Goal: Task Accomplishment & Management: Use online tool/utility

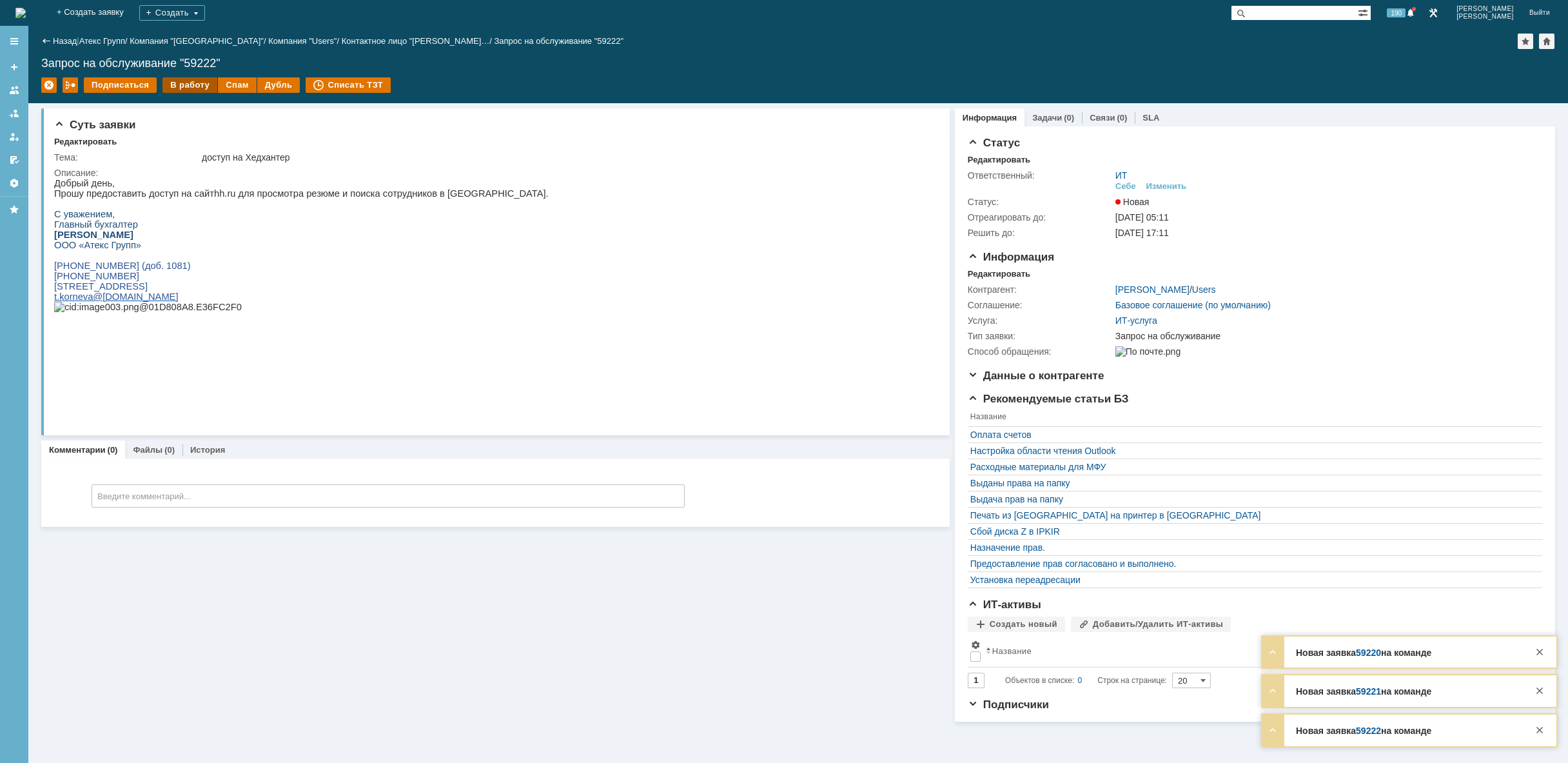
click at [188, 86] on div "В работу" at bounding box center [189, 85] width 55 height 16
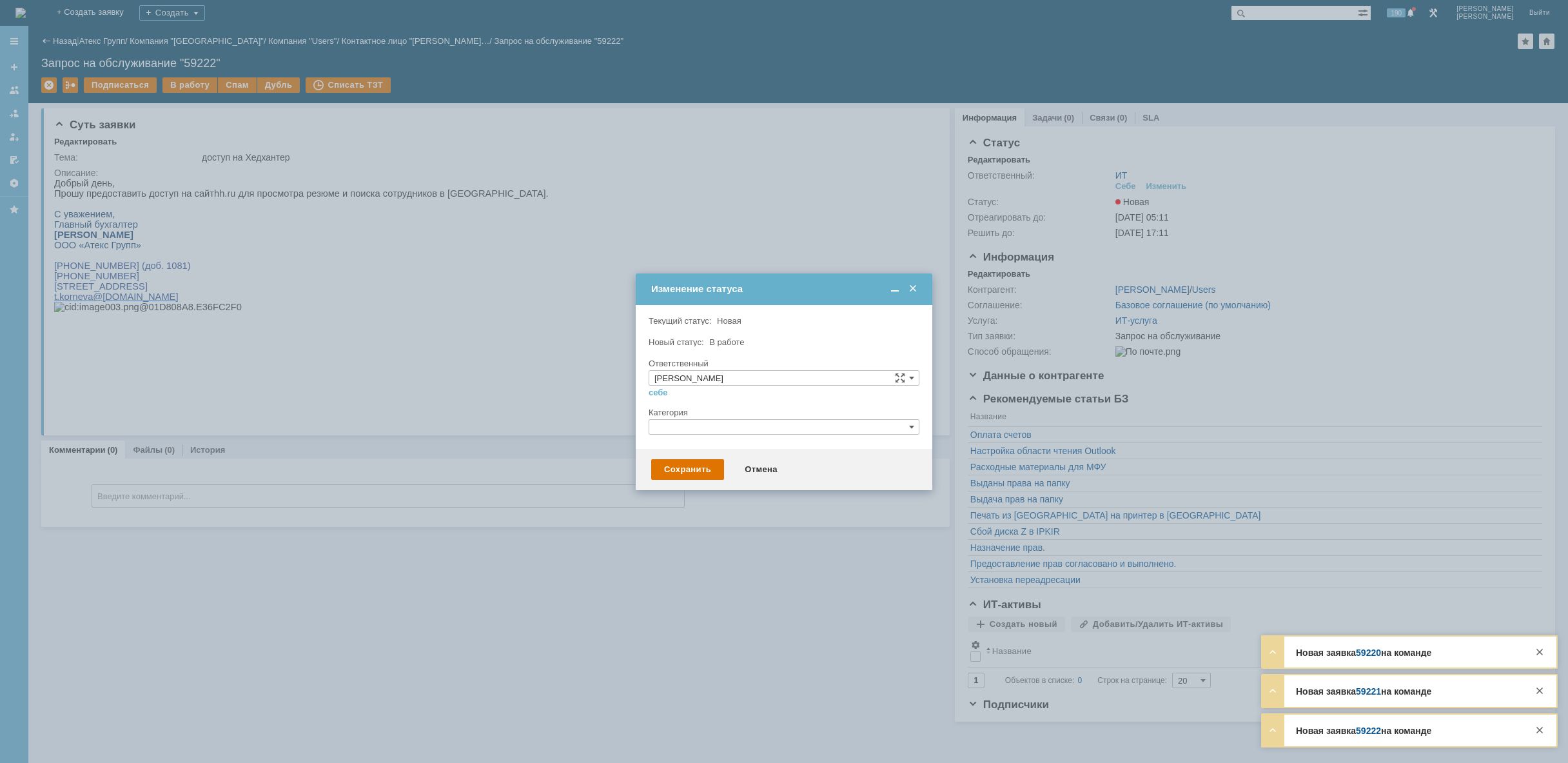
click at [680, 454] on div "Сохранить Отмена" at bounding box center [784, 469] width 296 height 41
click at [666, 468] on div "Сохранить" at bounding box center [687, 469] width 73 height 21
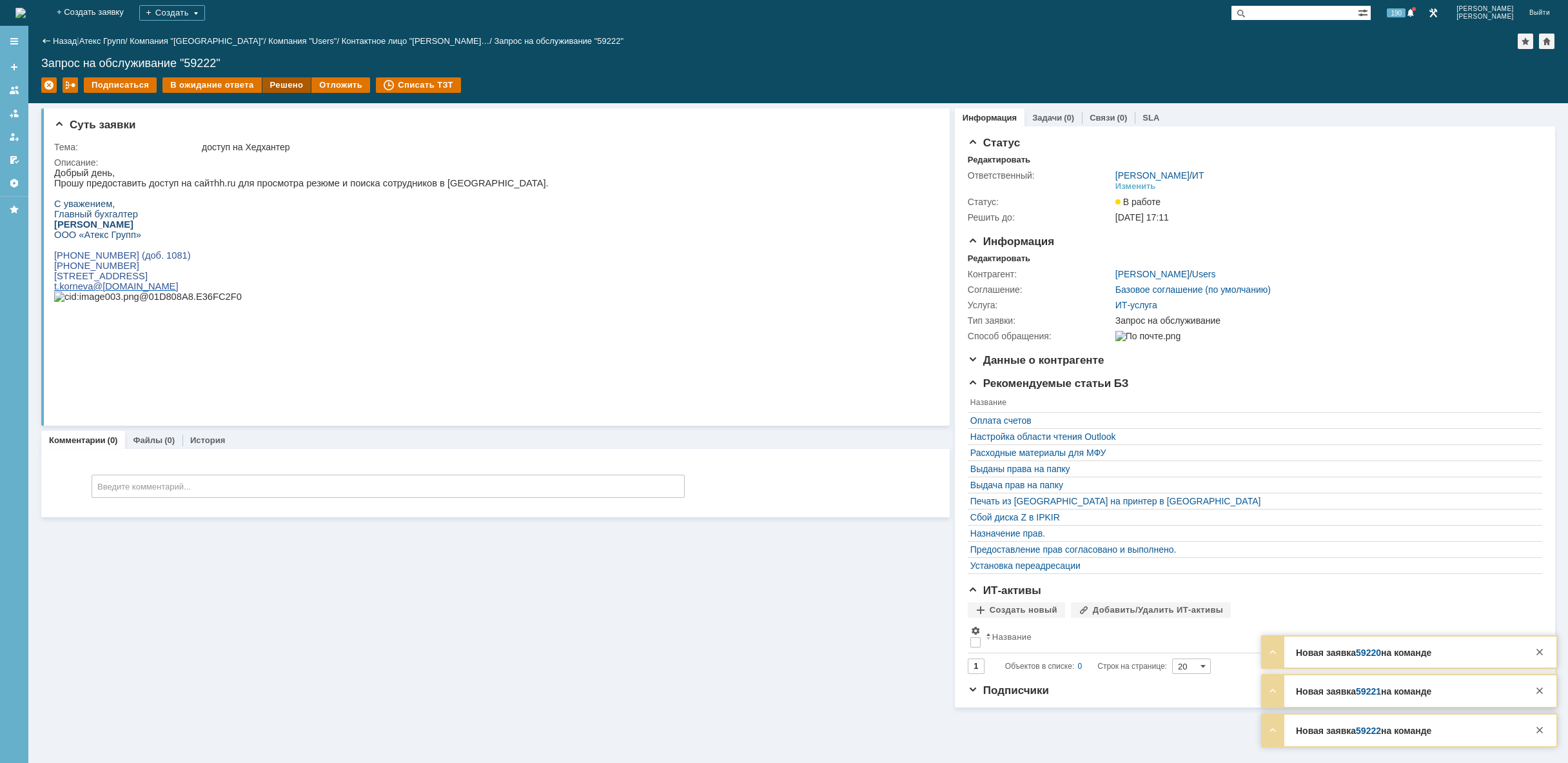
click at [284, 86] on div "Решено" at bounding box center [287, 85] width 49 height 16
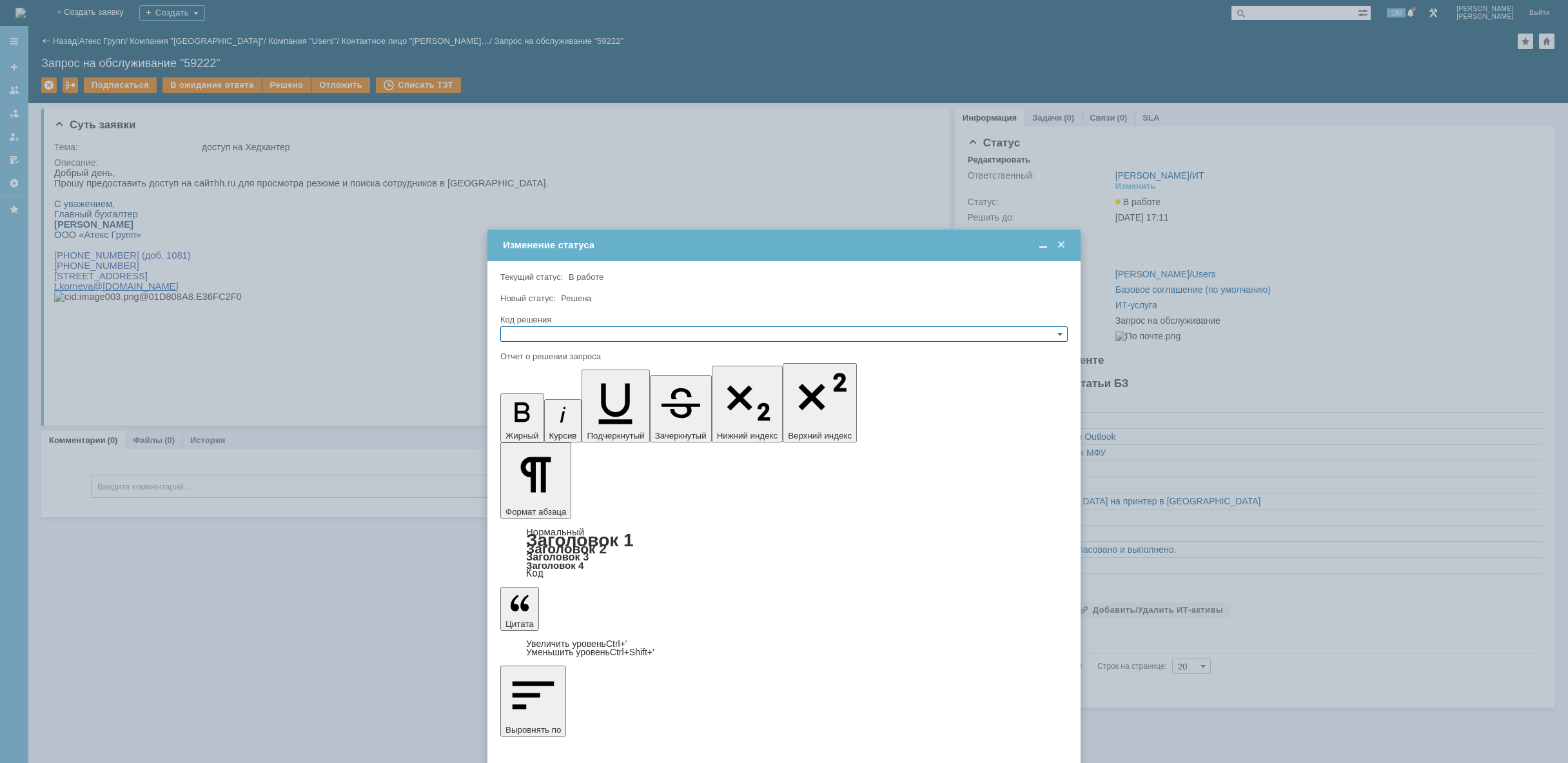
click at [552, 335] on input "text" at bounding box center [784, 333] width 568 height 16
click at [536, 398] on span "Решено" at bounding box center [783, 396] width 555 height 11
type input "Решено"
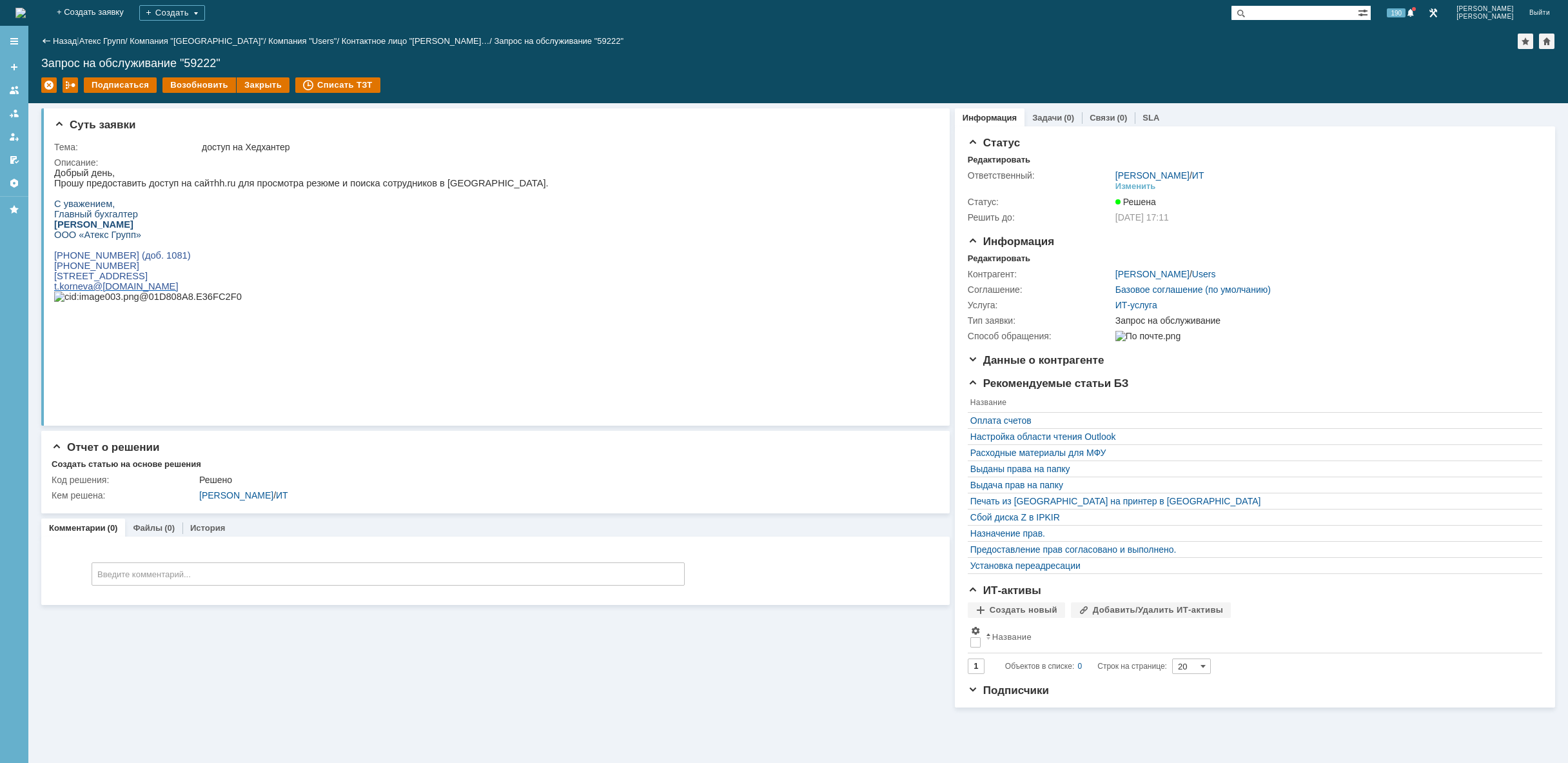
click at [26, 15] on img at bounding box center [21, 12] width 11 height 11
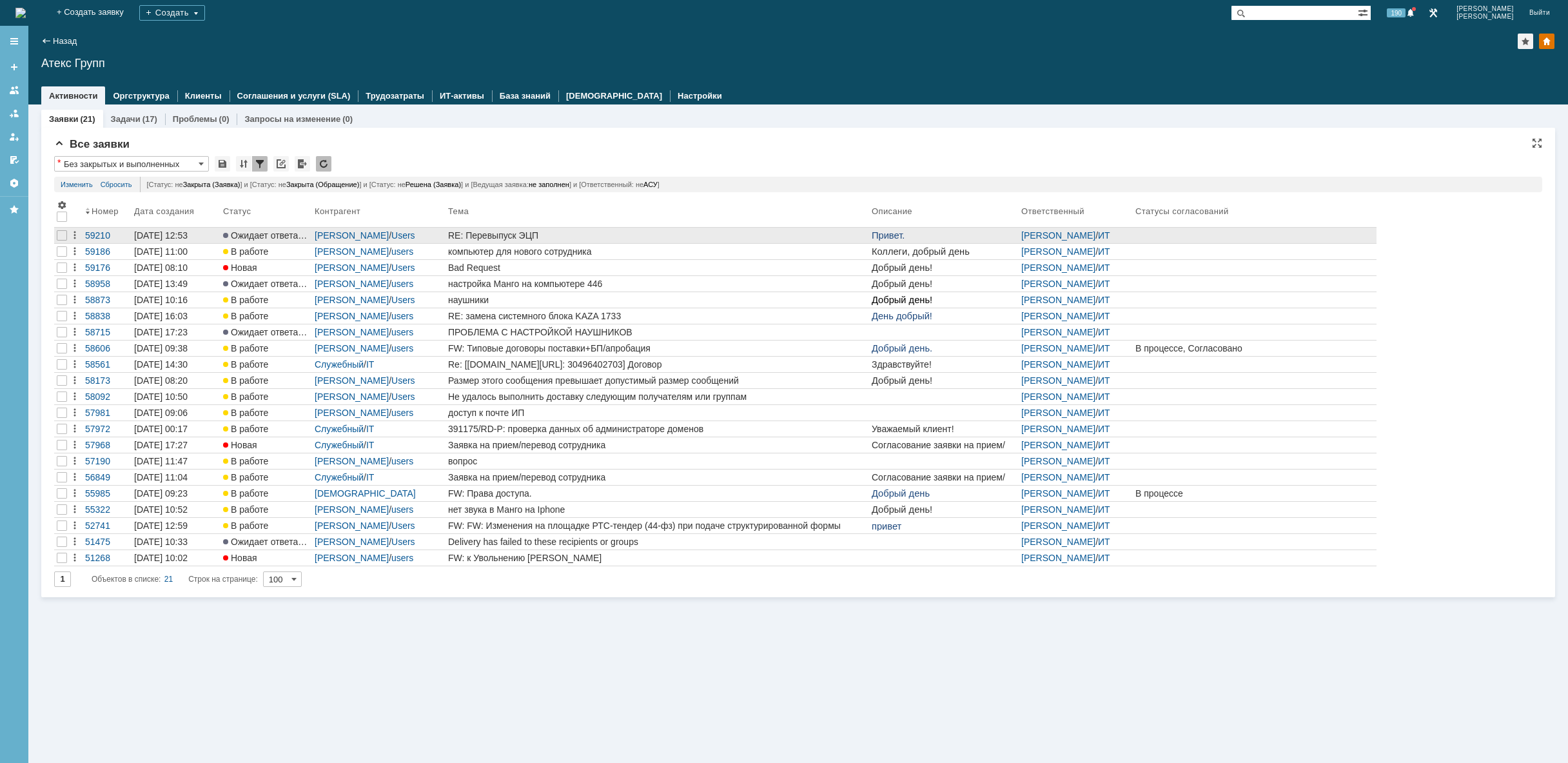
click at [506, 236] on div "RE: Перевыпуск ЭЦП" at bounding box center [657, 235] width 419 height 11
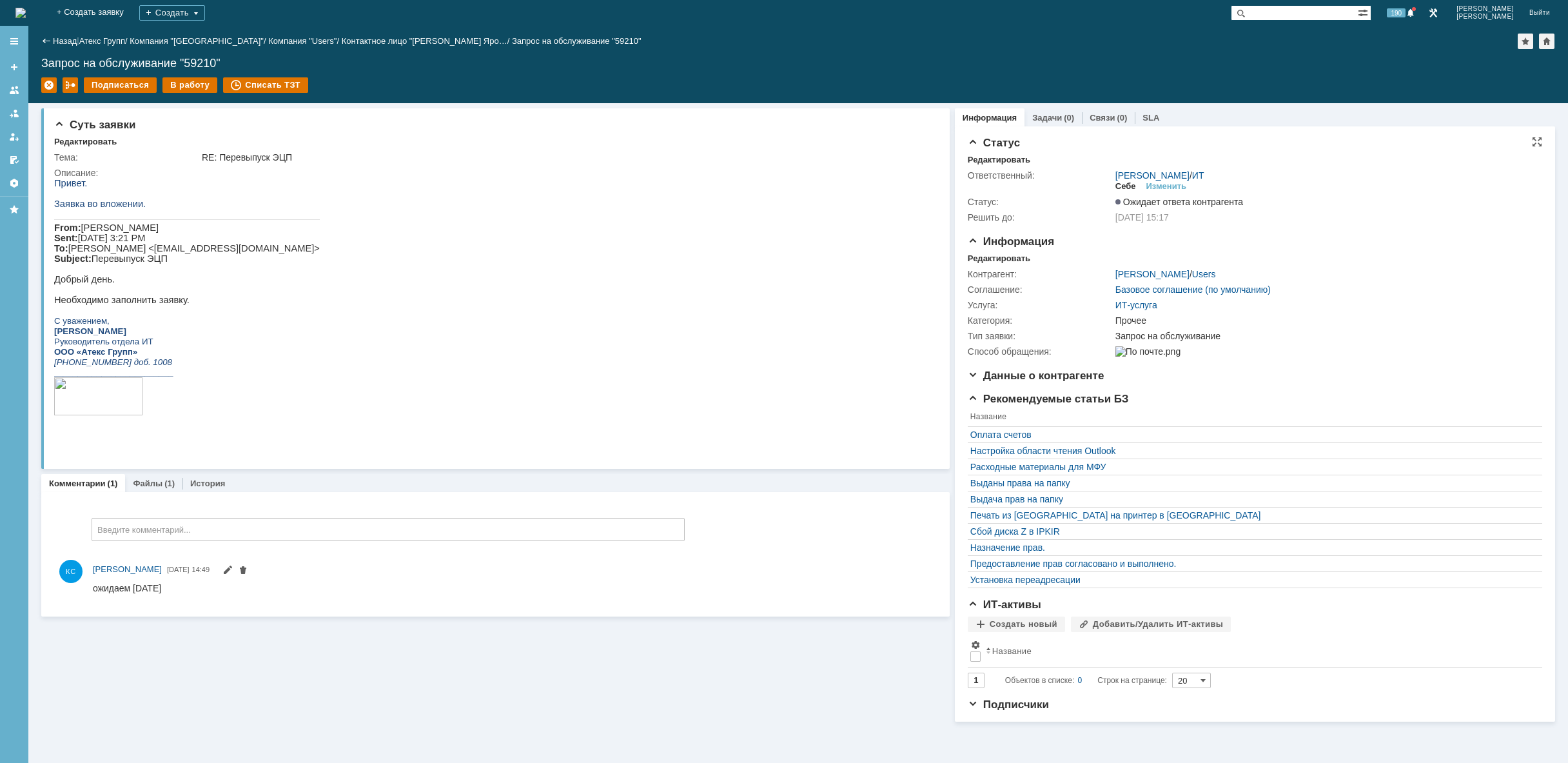
click at [1127, 186] on div "Себе" at bounding box center [1125, 186] width 21 height 11
click at [26, 10] on img at bounding box center [21, 12] width 11 height 11
